Goal: Task Accomplishment & Management: Manage account settings

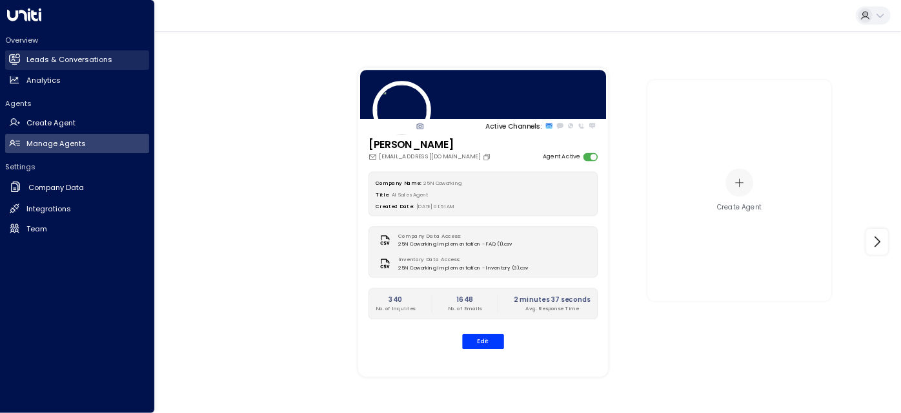
click at [37, 50] on link "Leads & Conversations Leads & Conversations" at bounding box center [77, 59] width 144 height 19
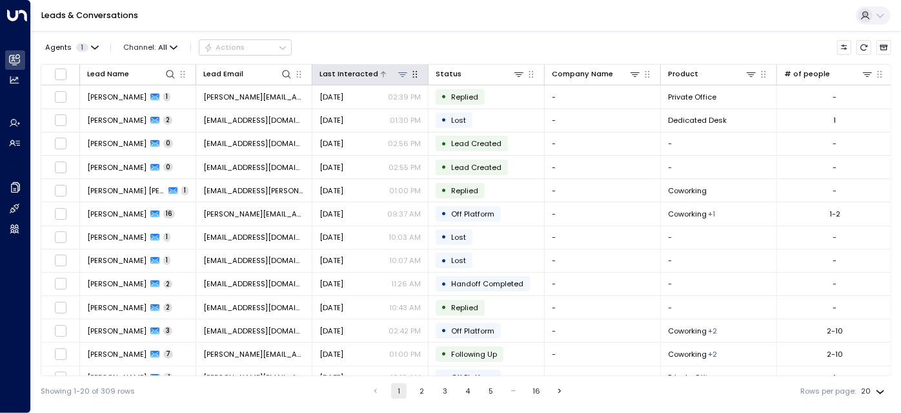
click at [351, 75] on div "Last Interacted" at bounding box center [349, 74] width 59 height 12
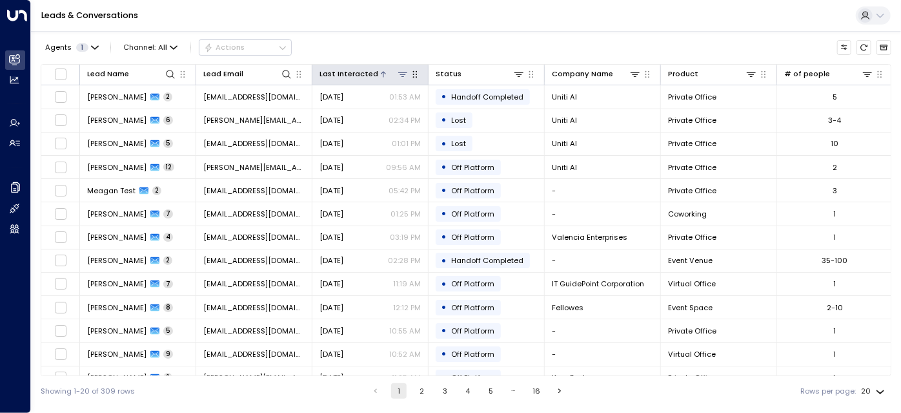
click at [351, 75] on div "Last Interacted" at bounding box center [349, 74] width 59 height 12
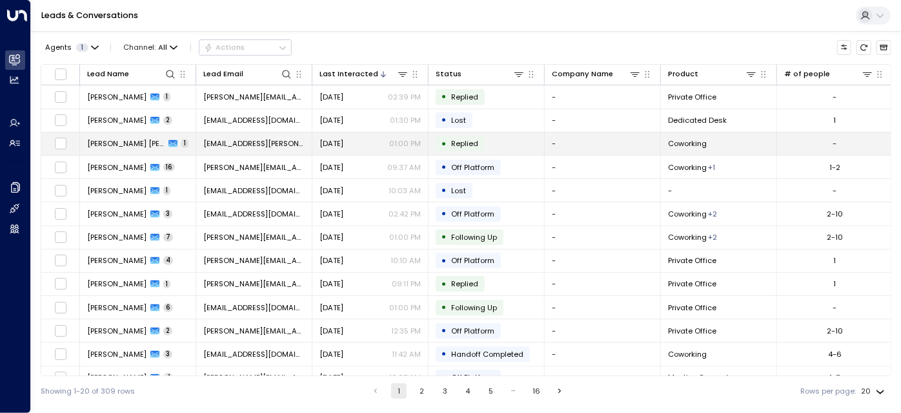
click at [332, 142] on span "[DATE]" at bounding box center [332, 143] width 24 height 10
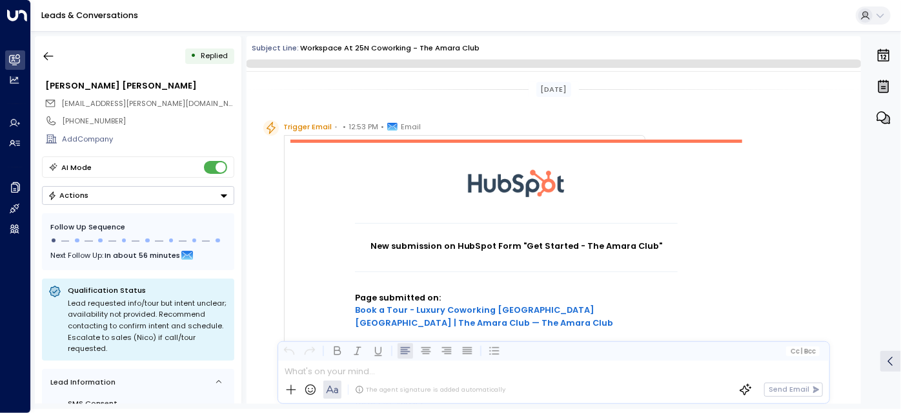
scroll to position [690, 0]
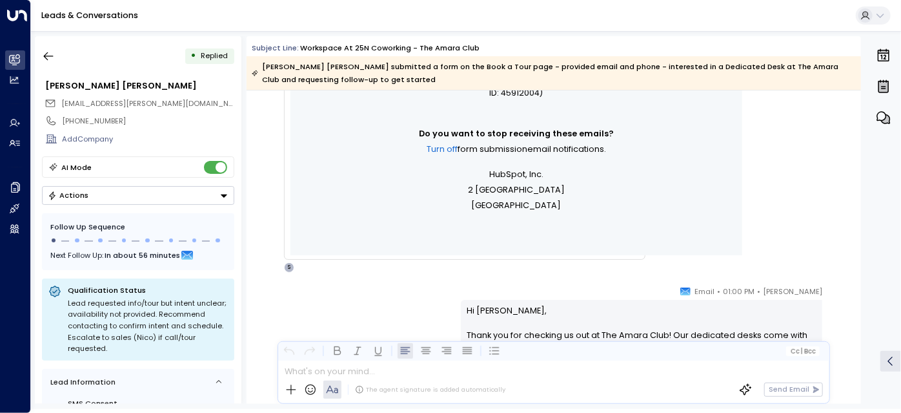
click at [181, 196] on button "Actions" at bounding box center [138, 195] width 192 height 19
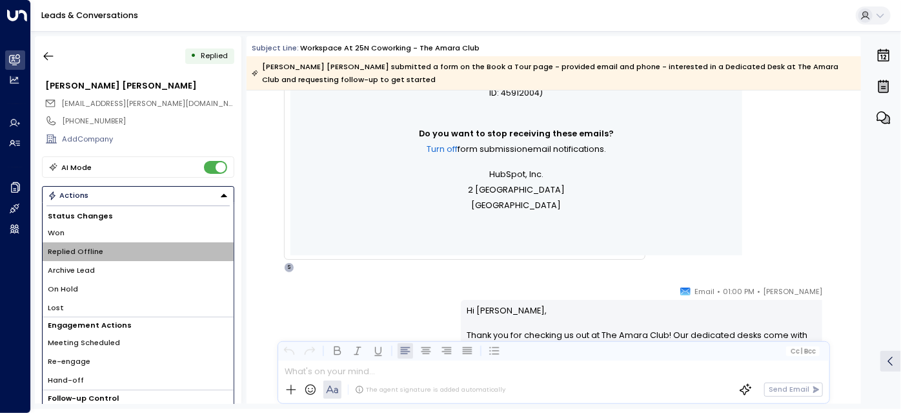
click at [155, 253] on li "Replied Offline" at bounding box center [138, 251] width 191 height 19
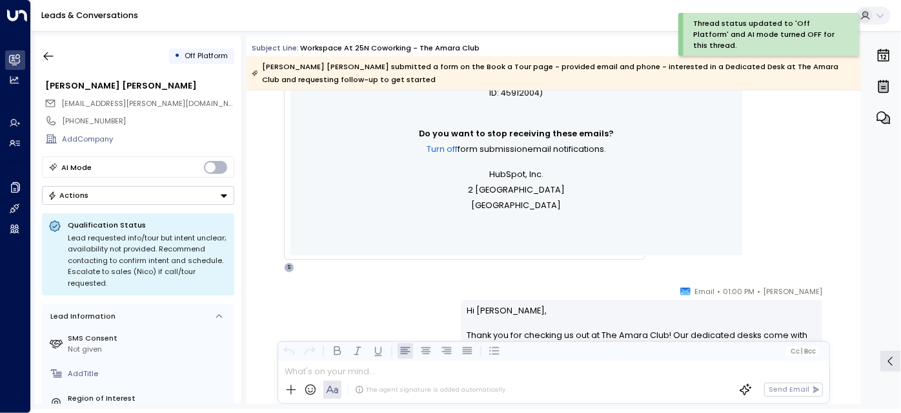
click at [163, 195] on button "Actions" at bounding box center [138, 195] width 192 height 19
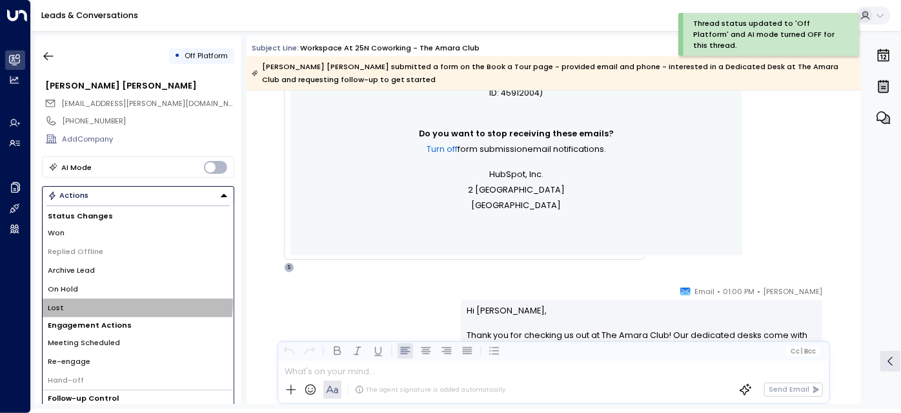
click at [97, 300] on li "Lost" at bounding box center [138, 307] width 191 height 19
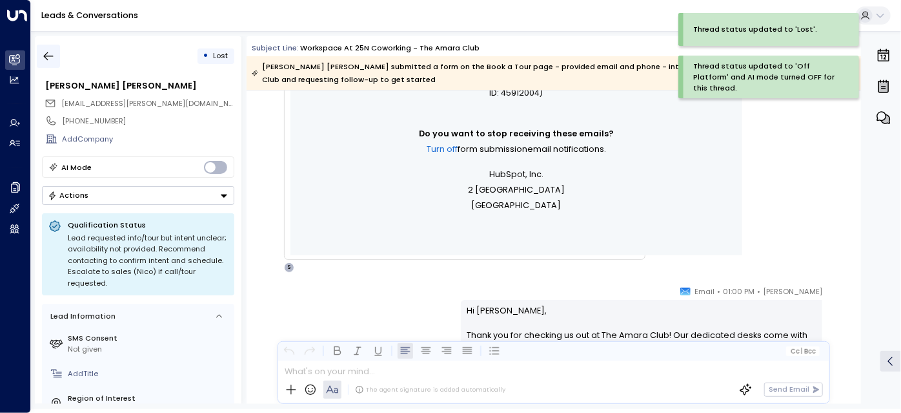
click at [57, 49] on button "button" at bounding box center [48, 56] width 23 height 23
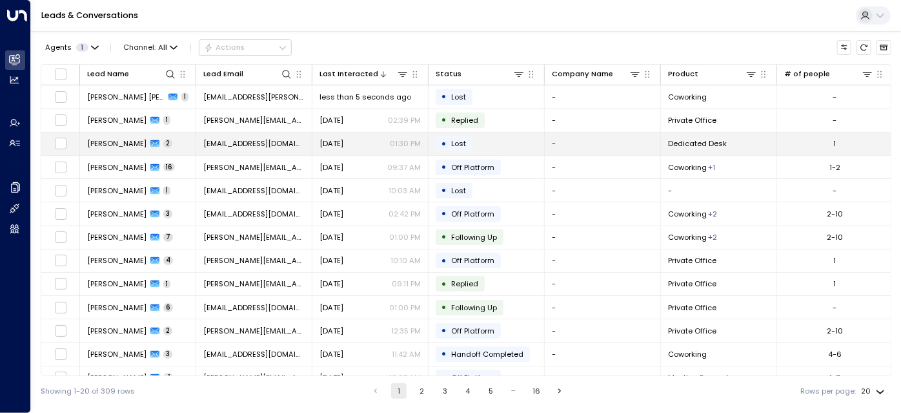
click at [343, 144] on span "[DATE]" at bounding box center [332, 143] width 24 height 10
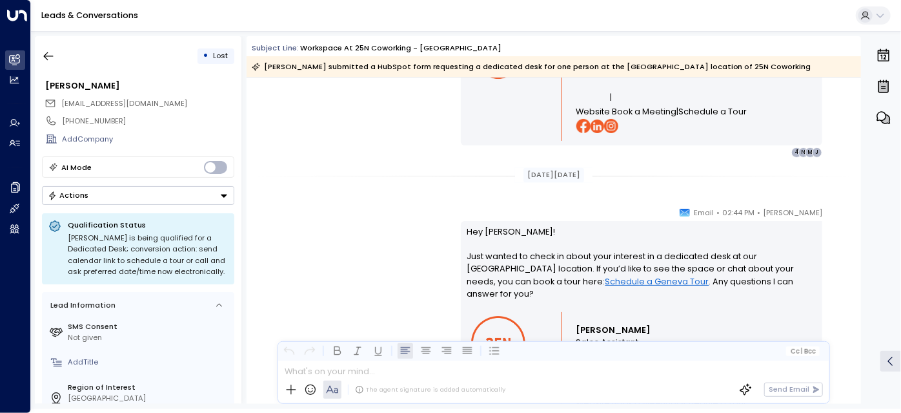
scroll to position [1171, 0]
